Goal: Check status: Check status

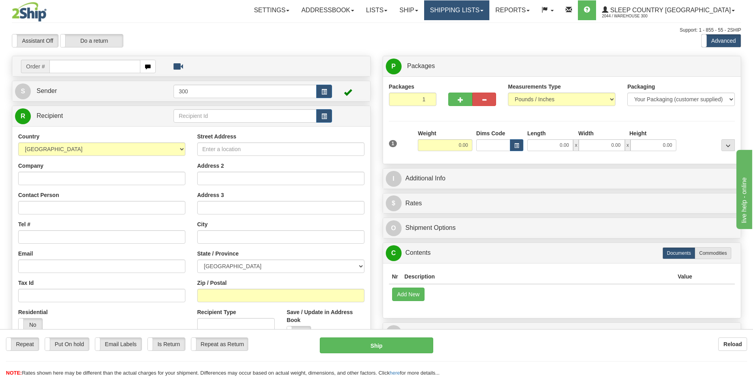
click at [484, 9] on link "Shipping lists" at bounding box center [456, 10] width 65 height 20
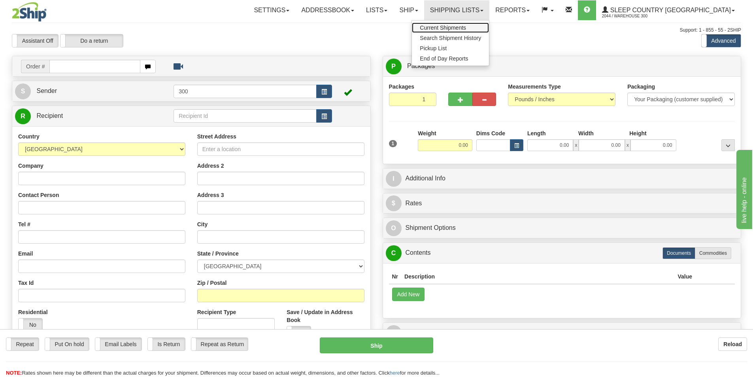
click at [466, 27] on span "Current Shipments" at bounding box center [443, 28] width 46 height 6
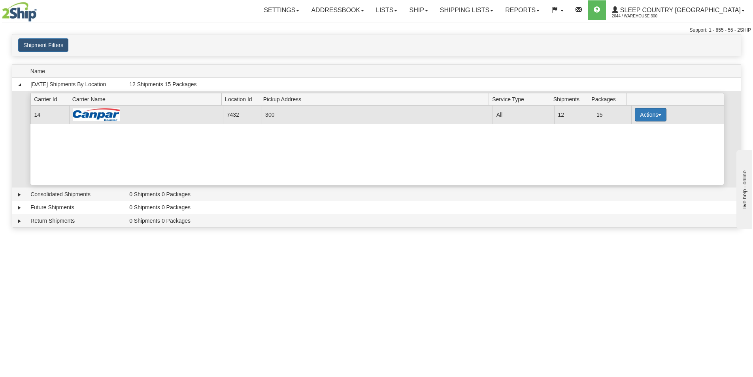
click at [649, 120] on button "Actions" at bounding box center [651, 114] width 32 height 13
click at [629, 139] on span "Close" at bounding box center [620, 140] width 18 height 6
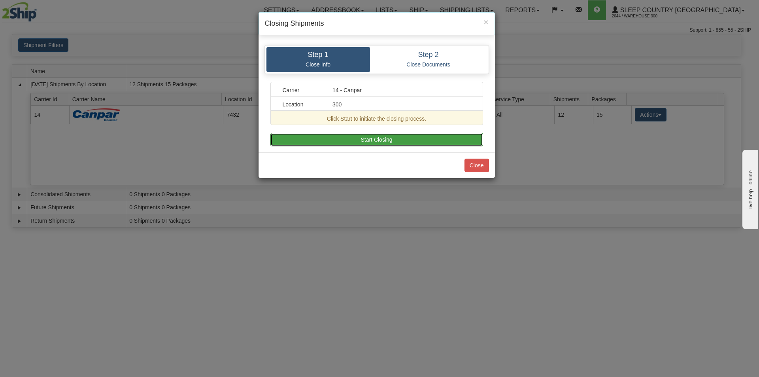
click at [406, 140] on button "Start Closing" at bounding box center [376, 139] width 213 height 13
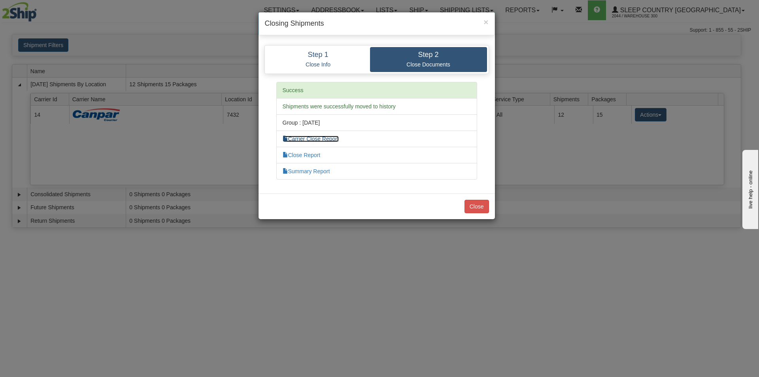
click at [308, 138] on link "Carrier Close Report" at bounding box center [311, 139] width 56 height 6
click at [313, 154] on link "Close Report" at bounding box center [302, 155] width 38 height 6
click at [308, 154] on link "Close Report" at bounding box center [302, 155] width 38 height 6
click at [326, 169] on link "Summary Report" at bounding box center [306, 171] width 47 height 6
click at [309, 155] on link "Close Report" at bounding box center [302, 155] width 38 height 6
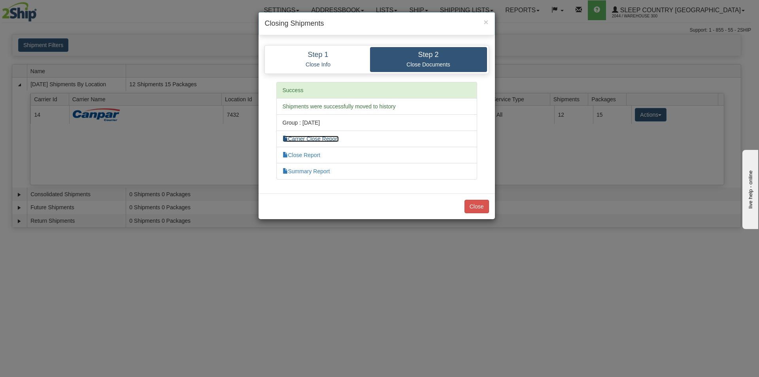
click at [312, 141] on link "Carrier Close Report" at bounding box center [311, 139] width 56 height 6
click at [482, 204] on button "Close" at bounding box center [476, 206] width 25 height 13
